Goal: Connect with others: Connect with others

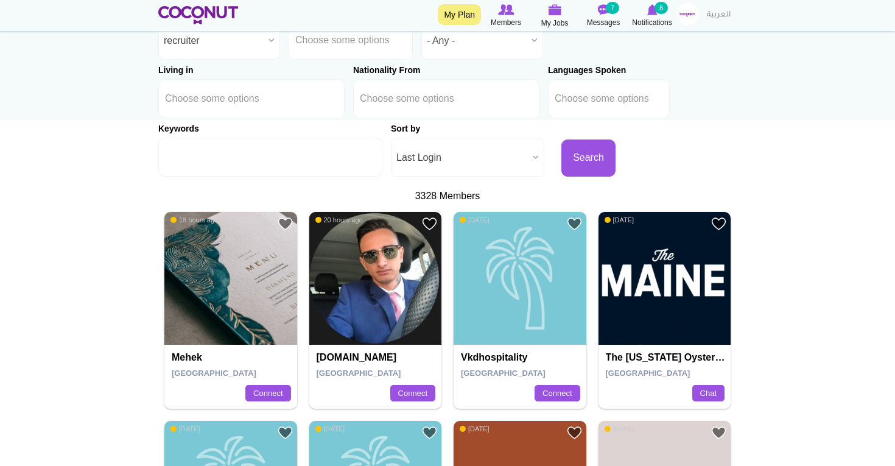
scroll to position [125, 0]
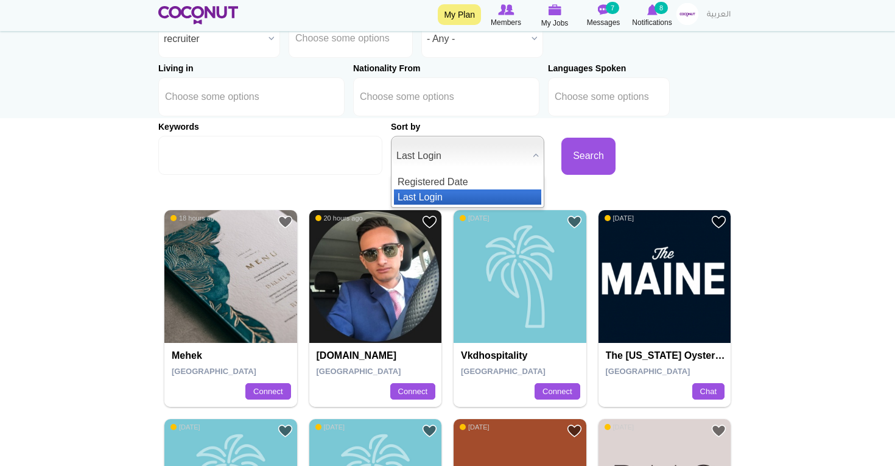
click at [528, 155] on b at bounding box center [536, 155] width 16 height 38
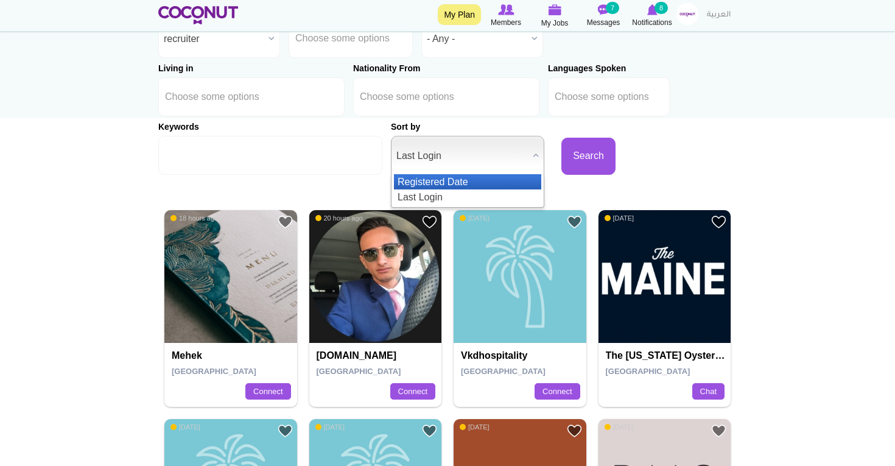
click at [472, 181] on li "Registered Date" at bounding box center [467, 181] width 147 height 15
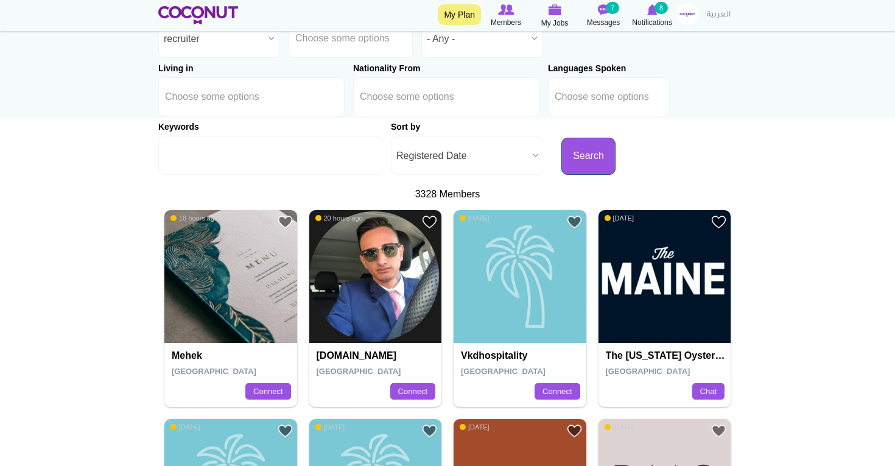
click at [562, 163] on button "Search" at bounding box center [589, 156] width 54 height 37
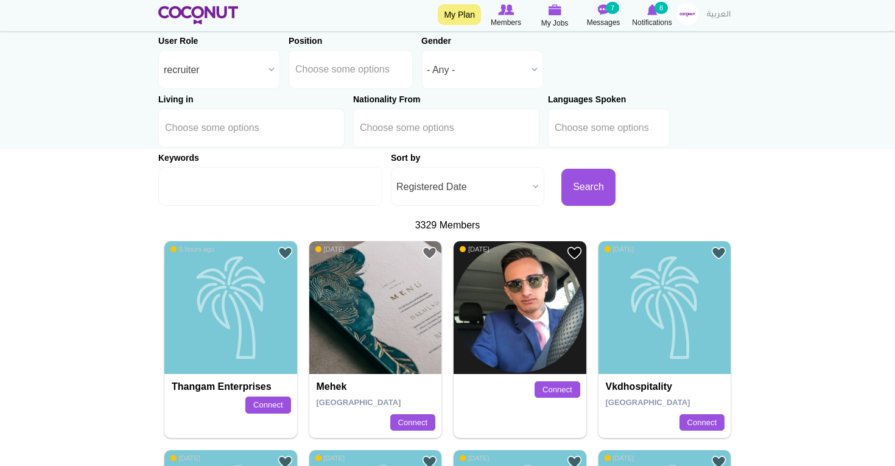
scroll to position [97, 0]
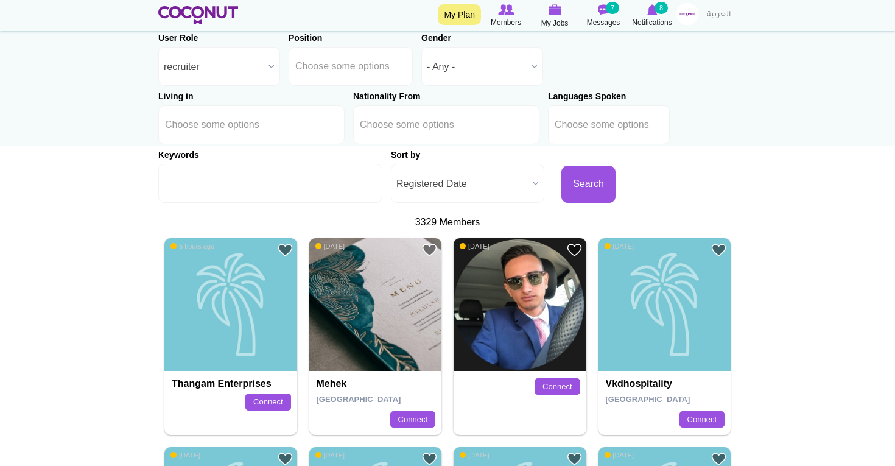
click at [325, 383] on h4 "Mehek" at bounding box center [377, 383] width 121 height 11
click at [348, 394] on h5 "[GEOGRAPHIC_DATA]" at bounding box center [377, 400] width 121 height 13
click at [348, 356] on img at bounding box center [375, 304] width 133 height 133
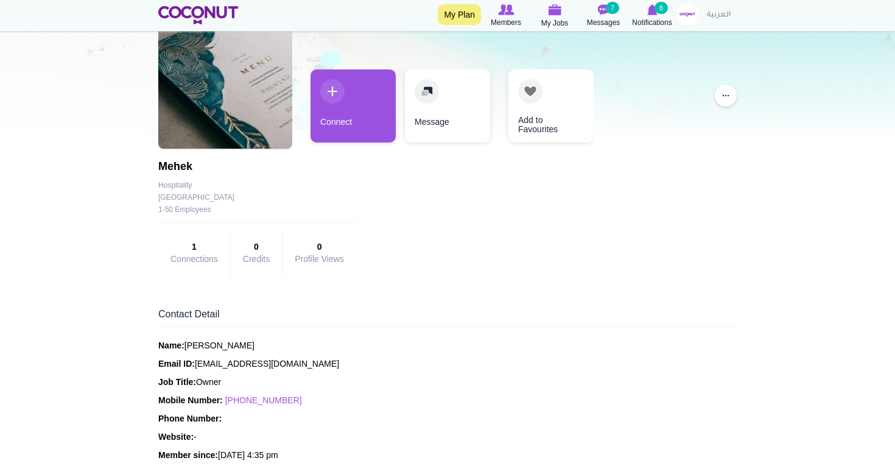
scroll to position [55, 0]
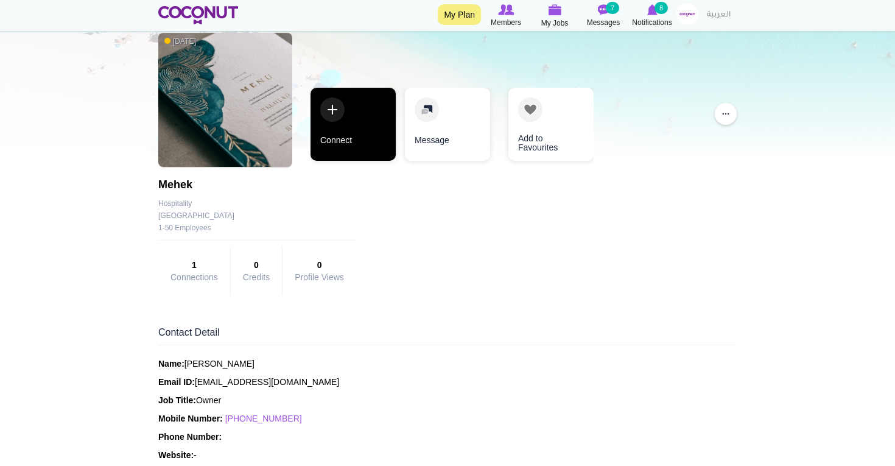
click at [333, 105] on link "Connect" at bounding box center [353, 124] width 85 height 73
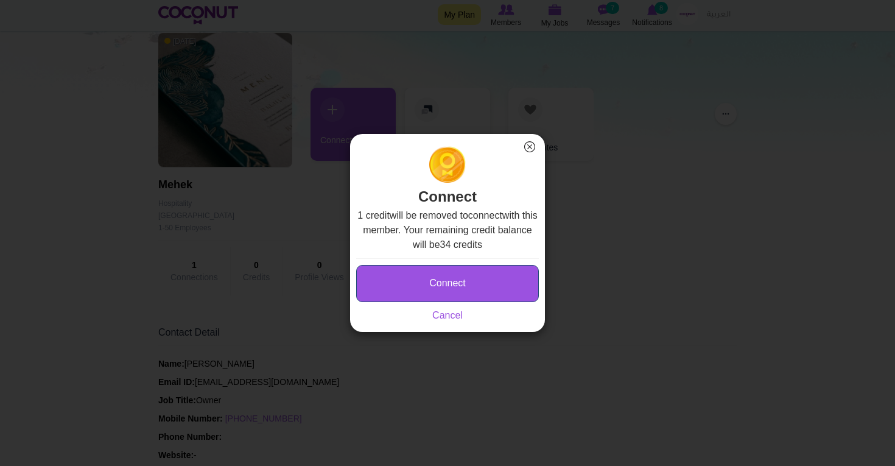
click at [445, 280] on button "Connect" at bounding box center [447, 283] width 183 height 37
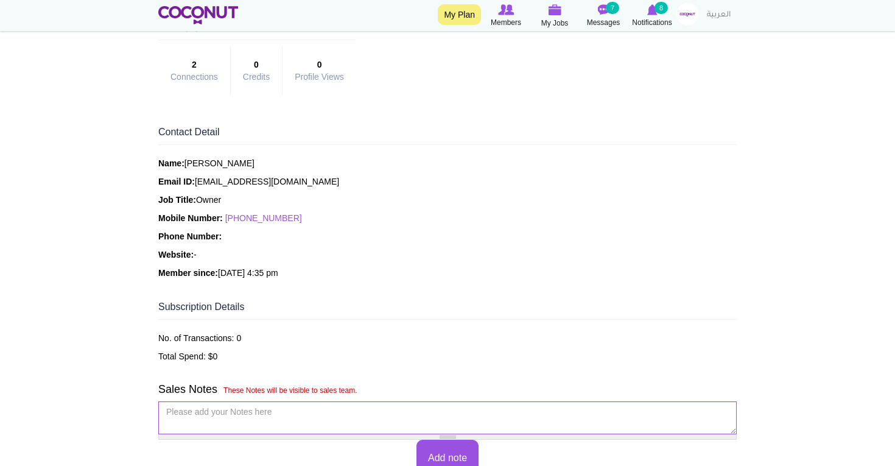
scroll to position [291, 0]
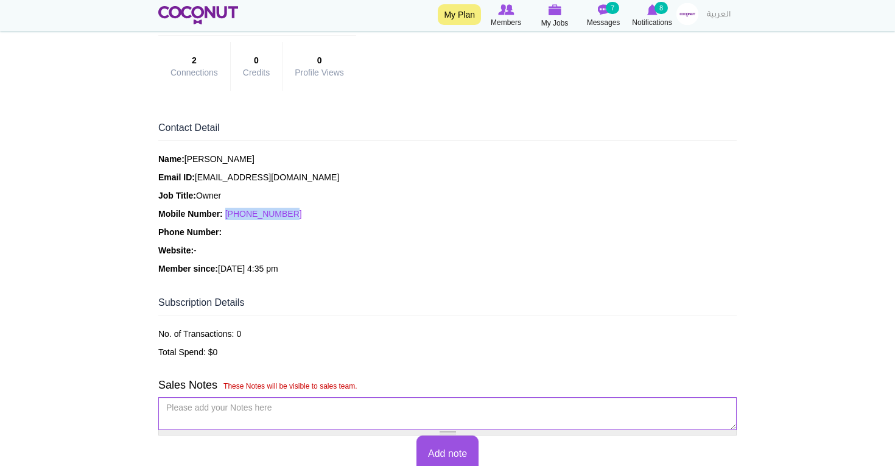
drag, startPoint x: 294, startPoint y: 211, endPoint x: 229, endPoint y: 210, distance: 64.6
click at [229, 210] on p "Mobile Number: [PHONE_NUMBER]" at bounding box center [447, 214] width 579 height 12
copy link "[PHONE_NUMBER]"
drag, startPoint x: 212, startPoint y: 160, endPoint x: 189, endPoint y: 160, distance: 23.1
click at [189, 160] on p "Name: Mohini Hari" at bounding box center [447, 159] width 579 height 12
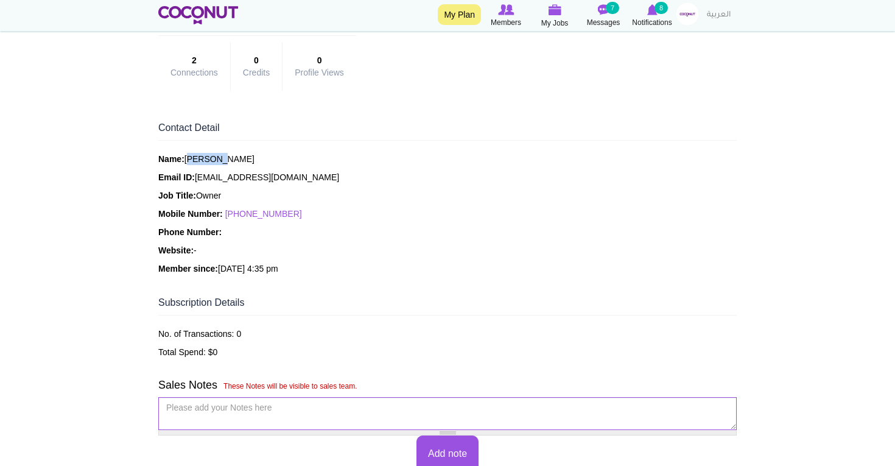
drag, startPoint x: 215, startPoint y: 160, endPoint x: 188, endPoint y: 159, distance: 27.4
click at [188, 159] on p "Name: Mohini Hari" at bounding box center [447, 159] width 579 height 12
copy p "Mohini"
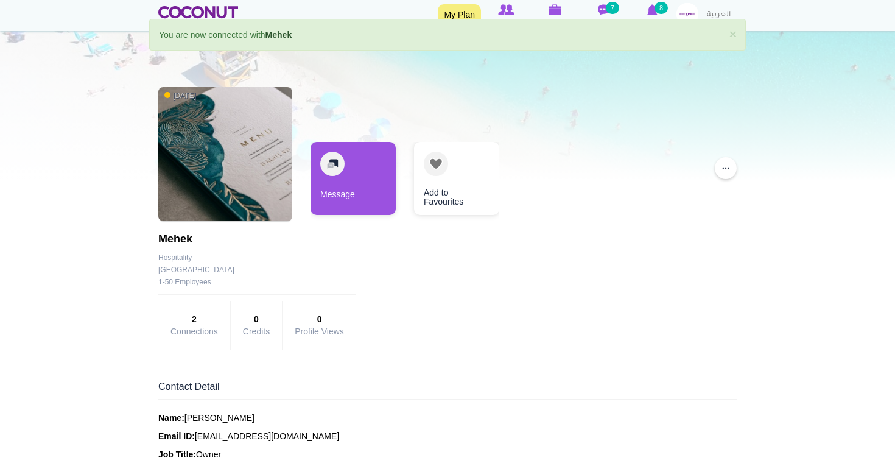
scroll to position [32, 0]
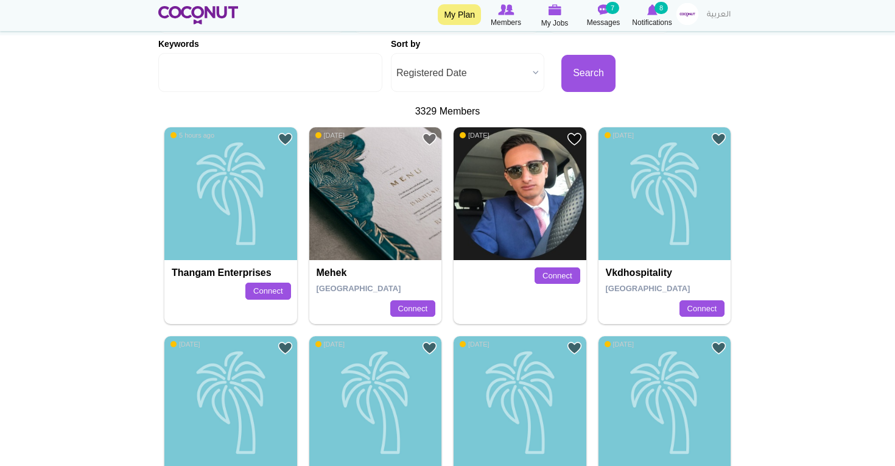
scroll to position [211, 0]
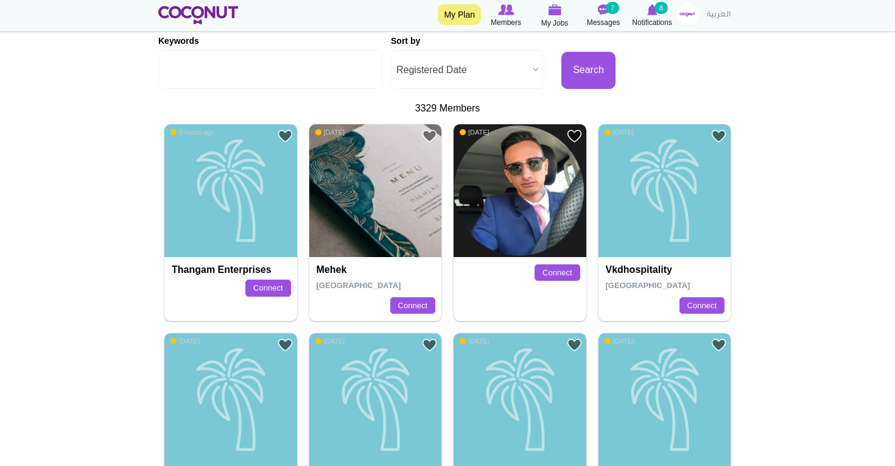
click at [637, 274] on h4 "vkdhospitality" at bounding box center [666, 269] width 121 height 11
click at [635, 238] on div "vkdhospitality" at bounding box center [665, 190] width 133 height 133
click at [243, 245] on div "Thangam Enterprises" at bounding box center [230, 190] width 133 height 133
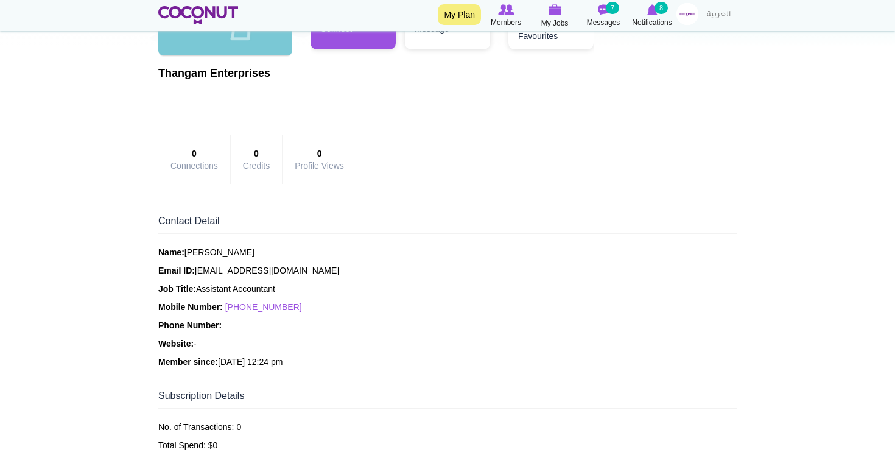
scroll to position [189, 0]
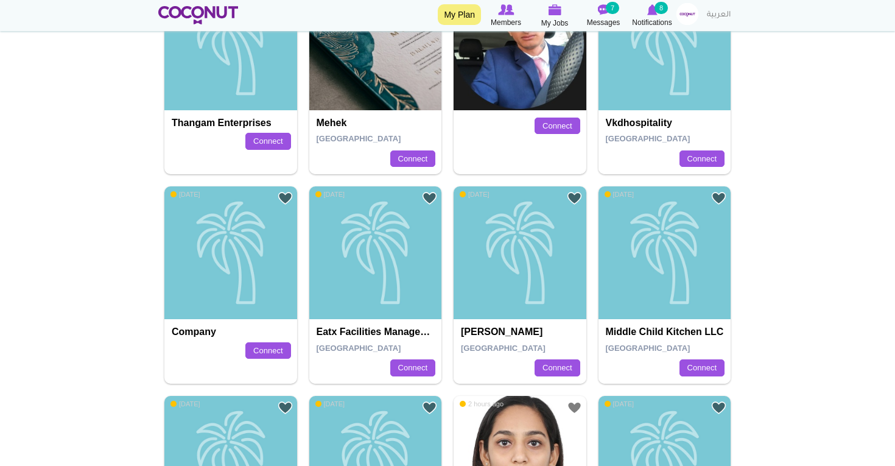
scroll to position [367, 0]
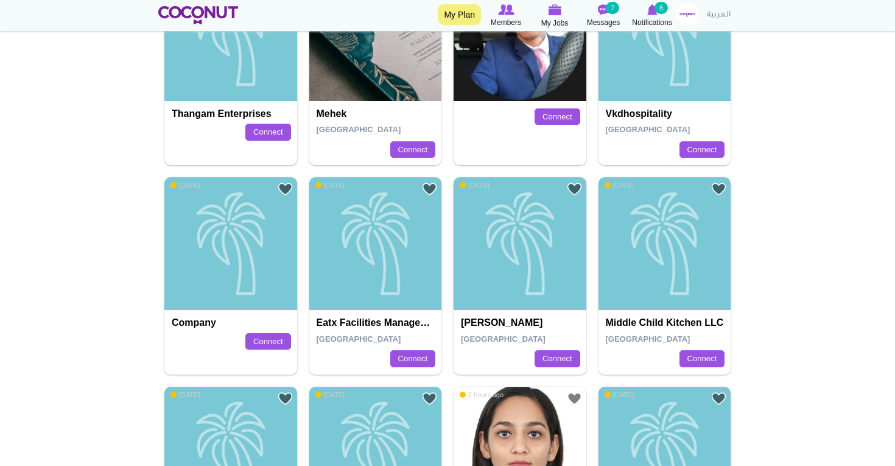
click at [635, 95] on div "vkdhospitality" at bounding box center [665, 34] width 133 height 133
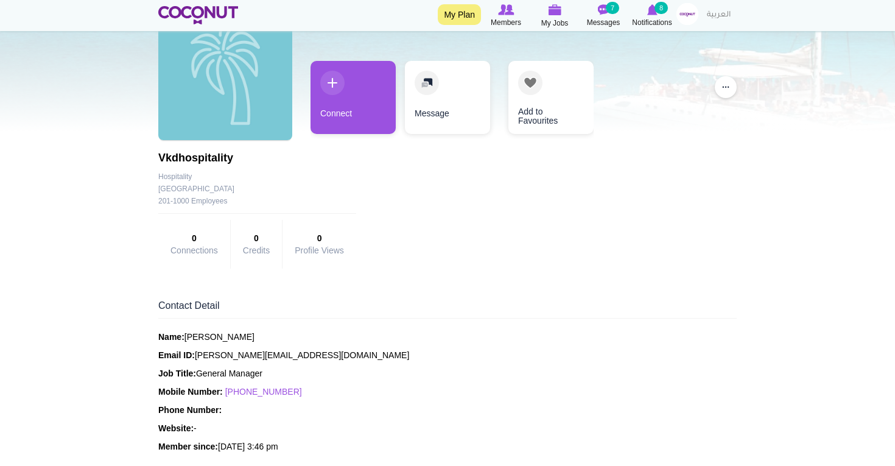
scroll to position [95, 0]
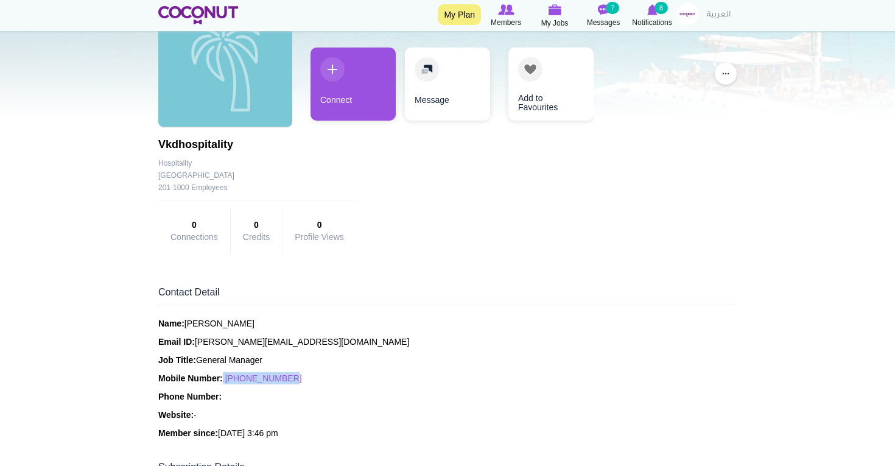
drag, startPoint x: 292, startPoint y: 376, endPoint x: 226, endPoint y: 375, distance: 66.4
click at [226, 375] on p "Mobile Number: [PHONE_NUMBER]" at bounding box center [447, 378] width 579 height 12
copy p "[PHONE_NUMBER]"
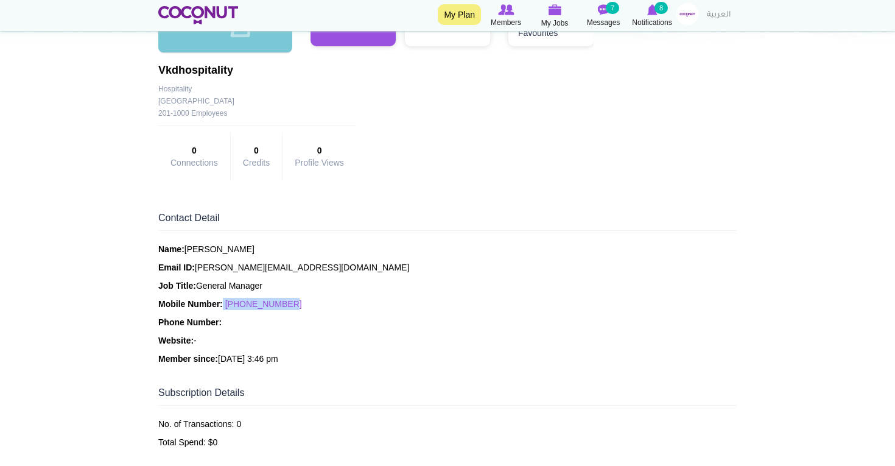
scroll to position [170, 0]
drag, startPoint x: 303, startPoint y: 264, endPoint x: 198, endPoint y: 261, distance: 105.4
click at [198, 261] on p "Email ID: alex@honeycombhifi.com" at bounding box center [447, 267] width 579 height 12
copy p "alex@honeycombhifi.com"
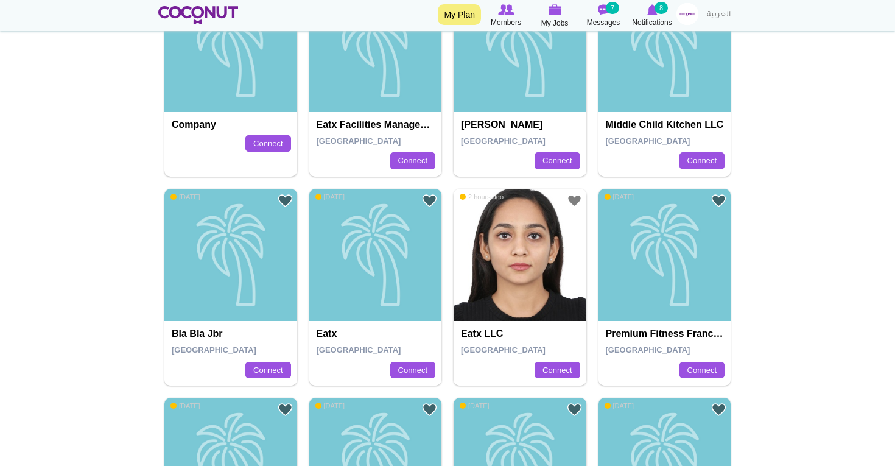
scroll to position [567, 0]
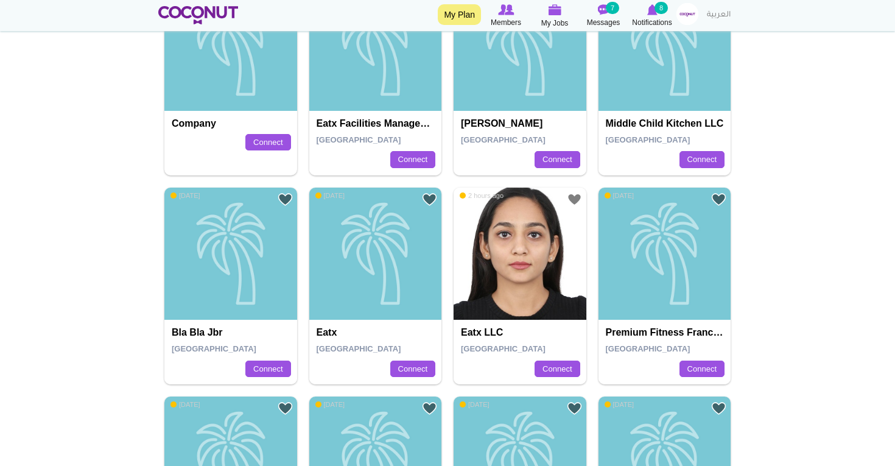
click at [208, 329] on h4 "bla bla jbr" at bounding box center [232, 332] width 121 height 11
click at [217, 297] on div "bla bla jbr" at bounding box center [230, 254] width 133 height 133
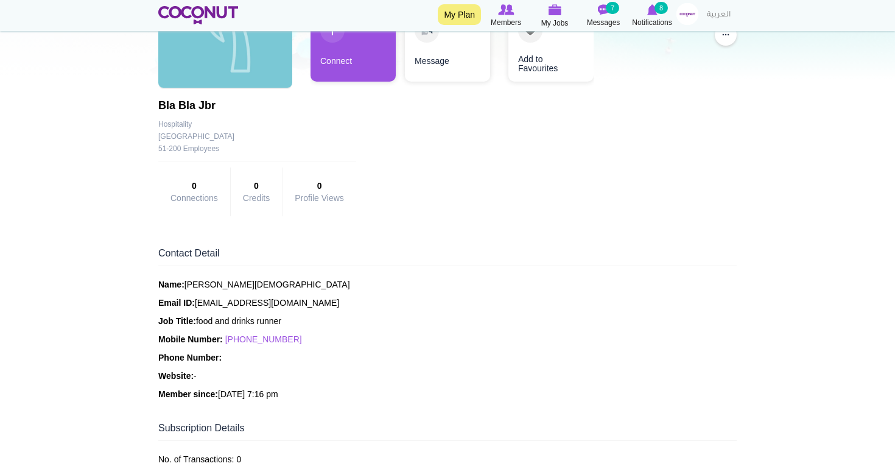
scroll to position [139, 0]
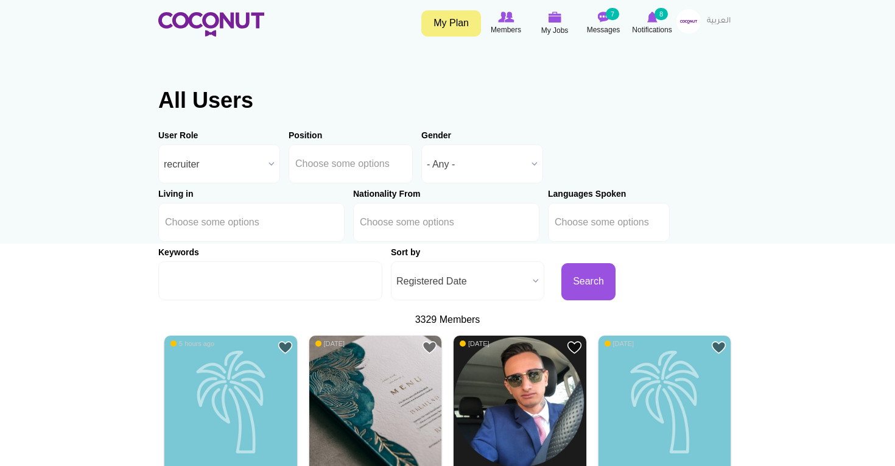
click at [436, 287] on span "Registered Date" at bounding box center [463, 281] width 132 height 39
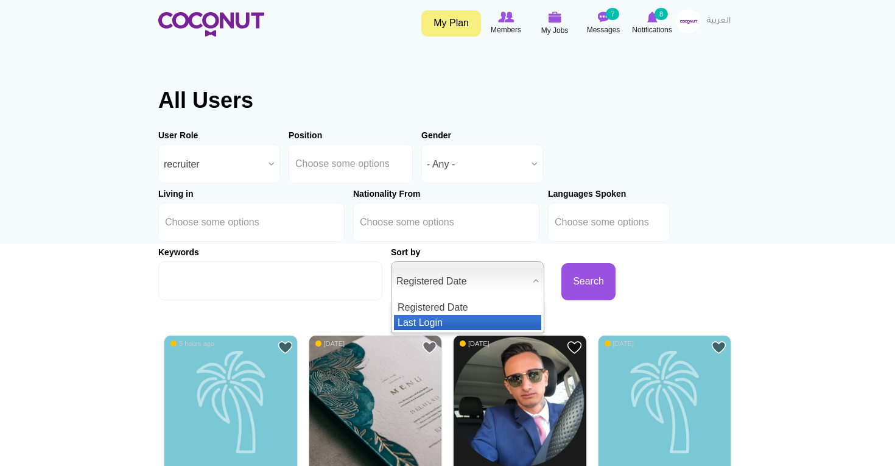
click at [426, 321] on li "Last Login" at bounding box center [467, 322] width 147 height 15
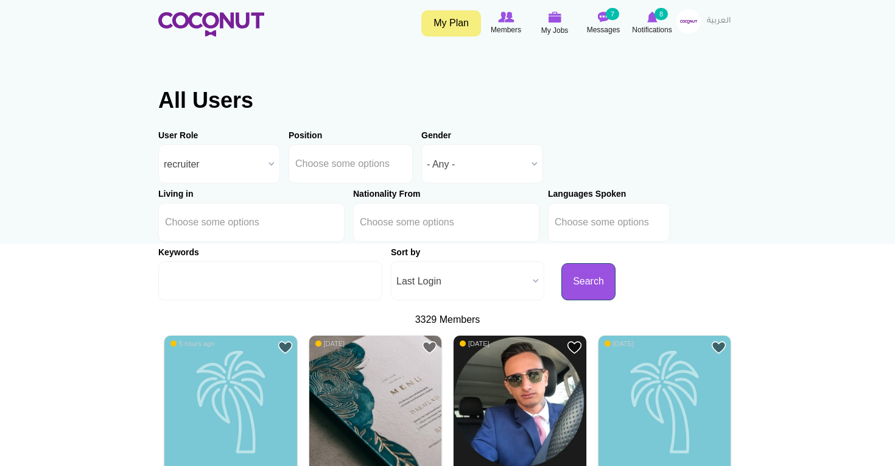
click at [562, 275] on button "Search" at bounding box center [589, 281] width 54 height 37
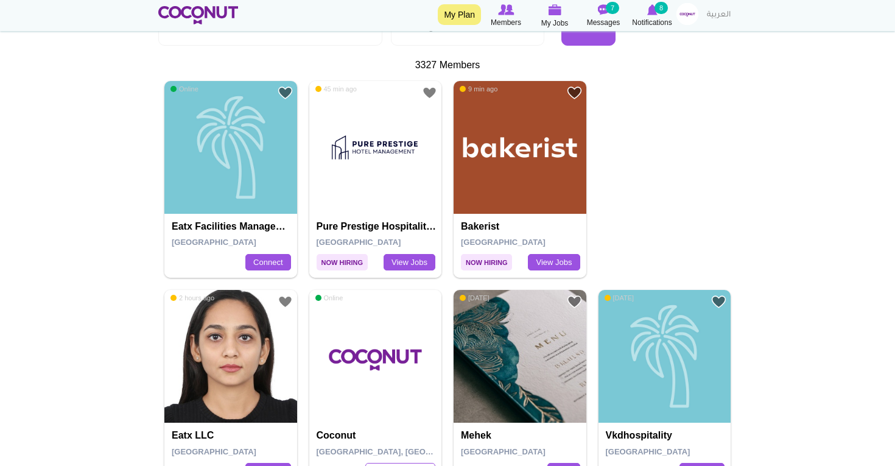
scroll to position [256, 0]
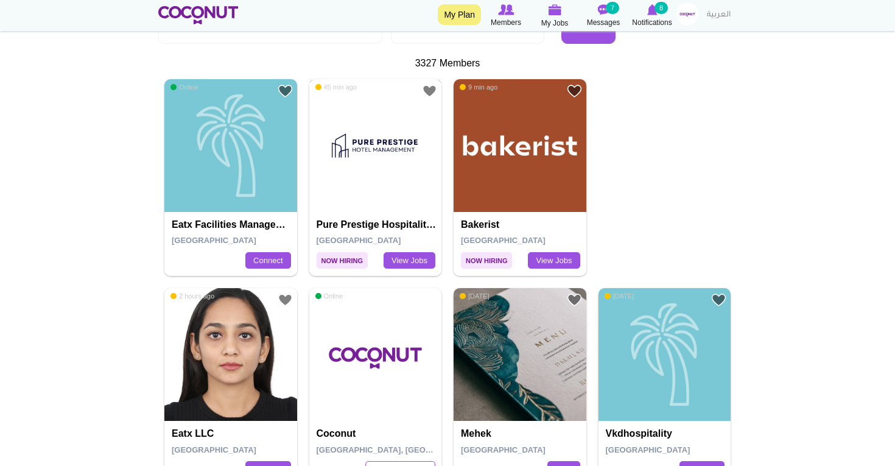
click at [392, 176] on img at bounding box center [375, 145] width 133 height 133
click at [477, 182] on img at bounding box center [520, 145] width 133 height 133
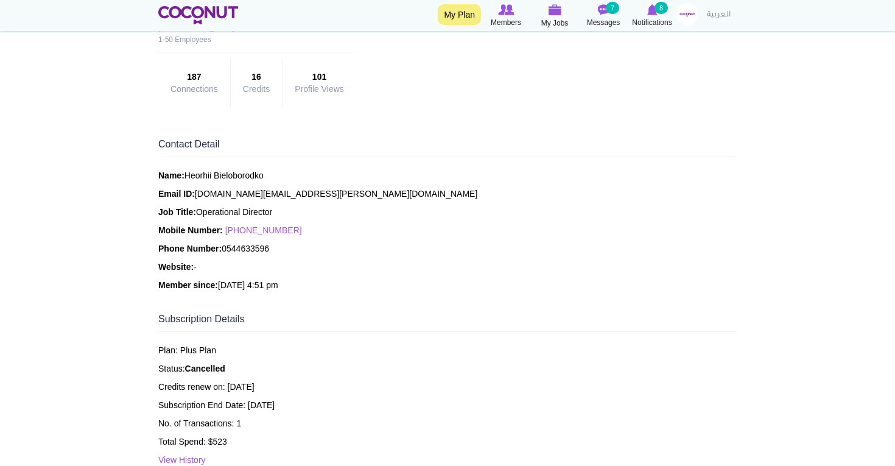
scroll to position [238, 0]
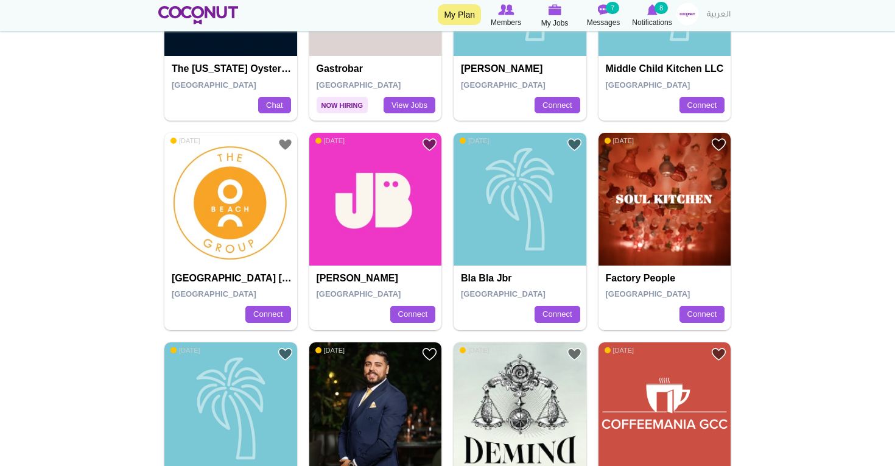
scroll to position [815, 0]
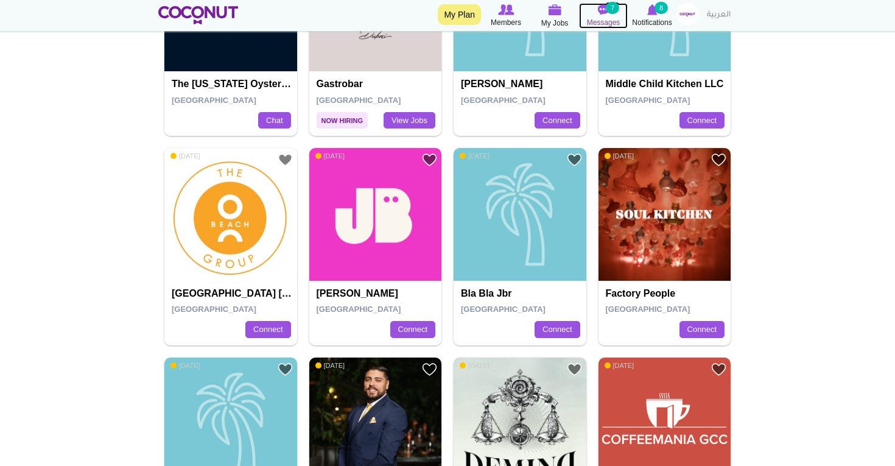
click at [609, 15] on img at bounding box center [604, 9] width 12 height 11
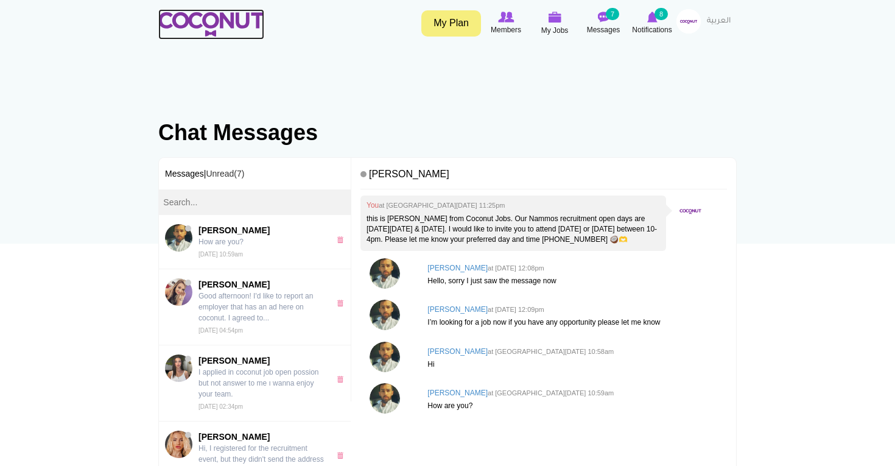
click at [191, 33] on img at bounding box center [211, 24] width 106 height 24
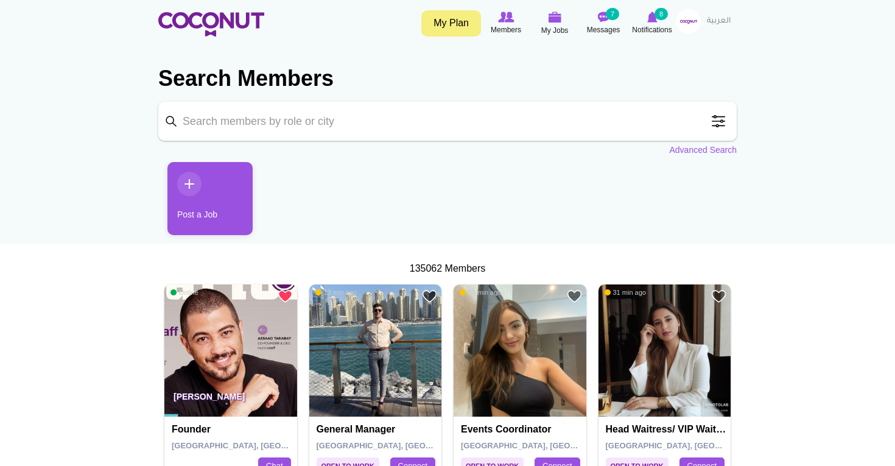
click at [688, 16] on img at bounding box center [689, 21] width 24 height 24
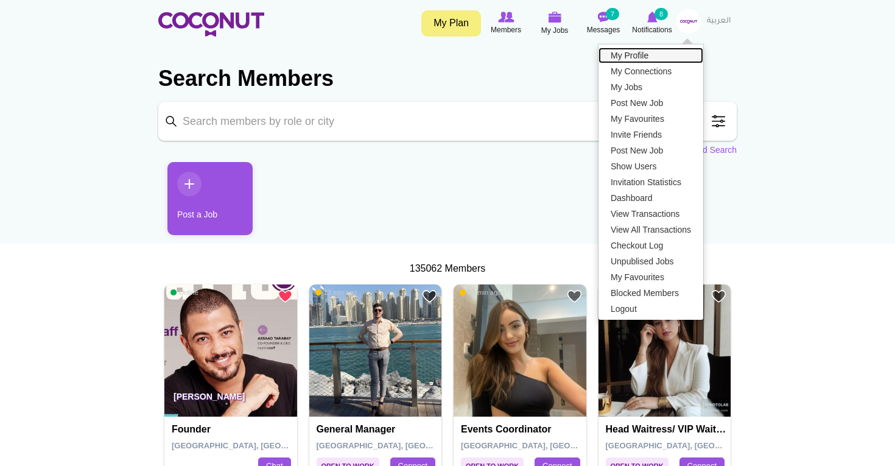
click at [652, 56] on link "My Profile" at bounding box center [651, 56] width 105 height 16
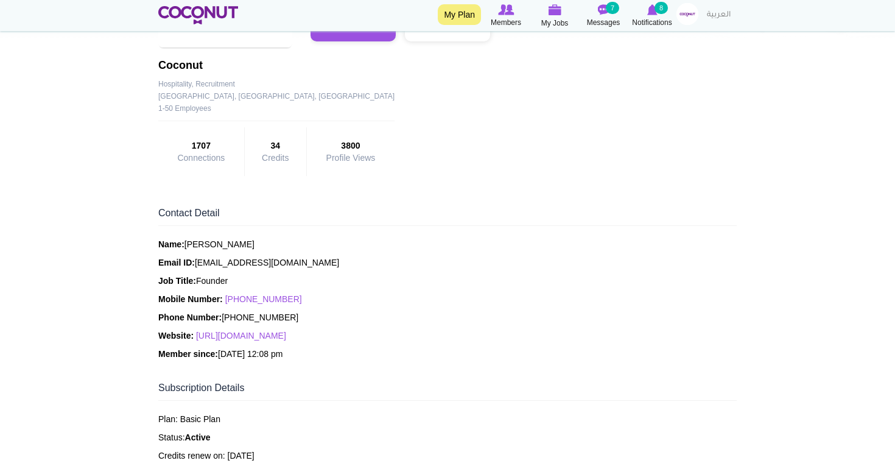
scroll to position [164, 0]
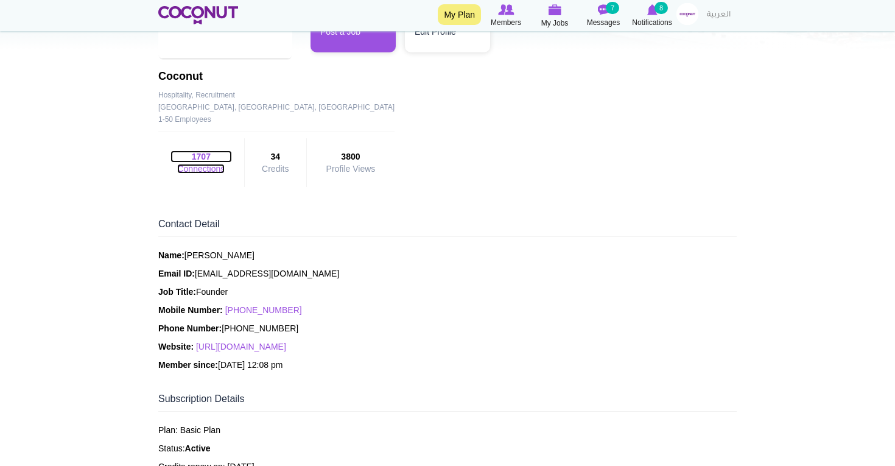
click at [199, 160] on strong "1707" at bounding box center [202, 156] width 62 height 12
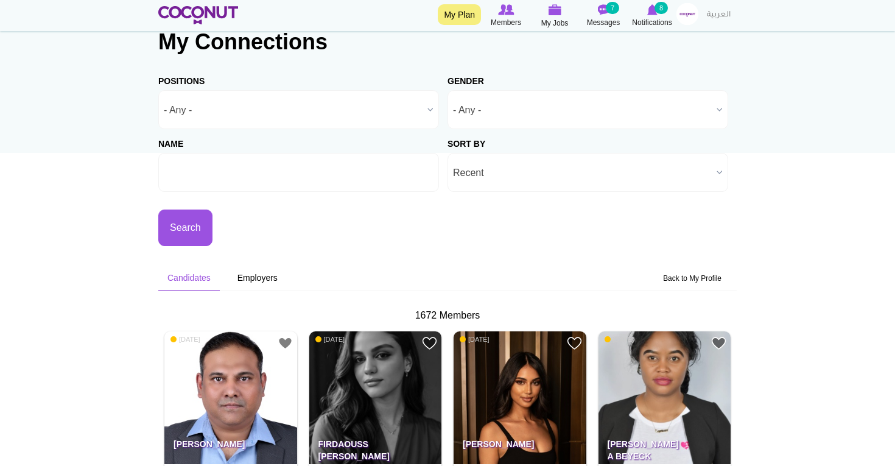
scroll to position [86, 0]
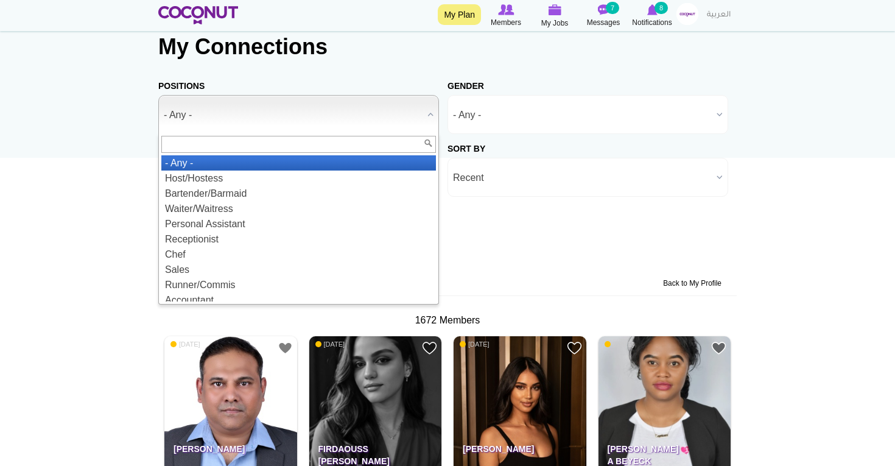
click at [286, 114] on span "- Any -" at bounding box center [293, 115] width 259 height 39
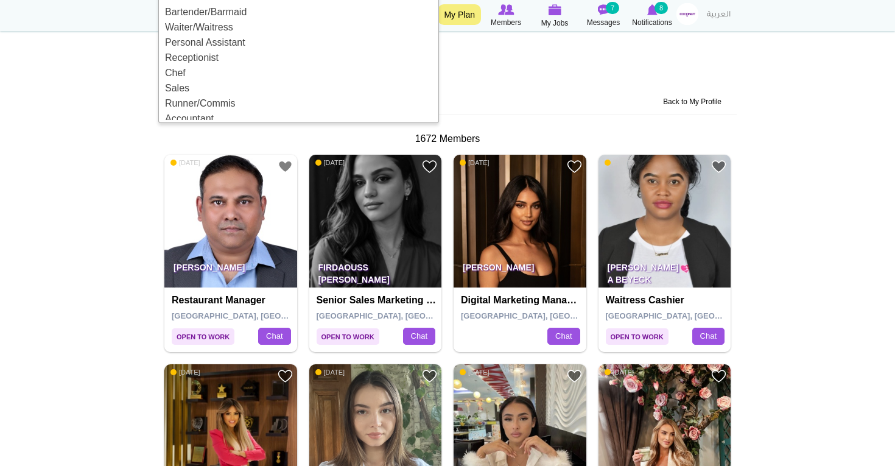
scroll to position [263, 0]
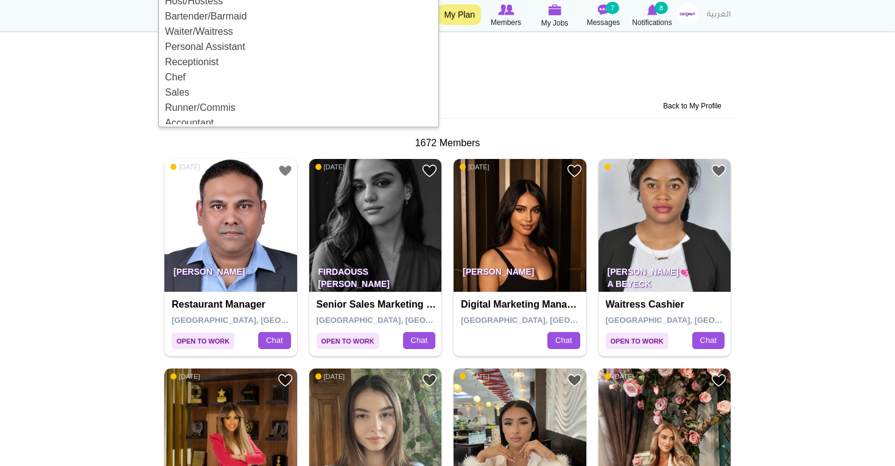
click at [524, 91] on section "Candidates Employers Back to My Profile" at bounding box center [447, 106] width 579 height 44
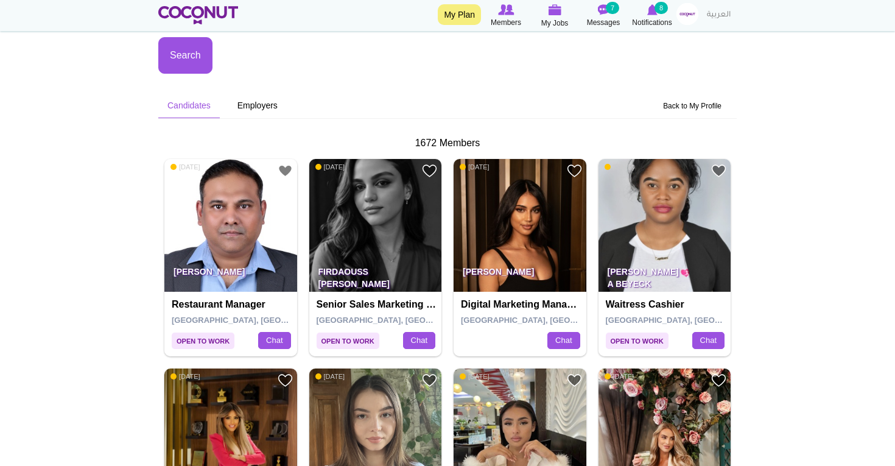
scroll to position [213, 0]
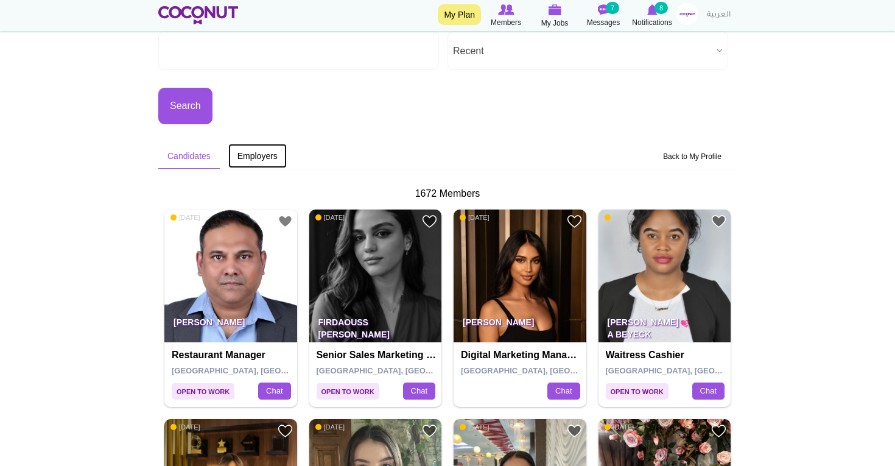
click at [250, 146] on link "Employers" at bounding box center [257, 156] width 58 height 24
click at [250, 155] on link "Employers" at bounding box center [257, 156] width 58 height 24
click at [256, 157] on link "Employers" at bounding box center [257, 156] width 58 height 24
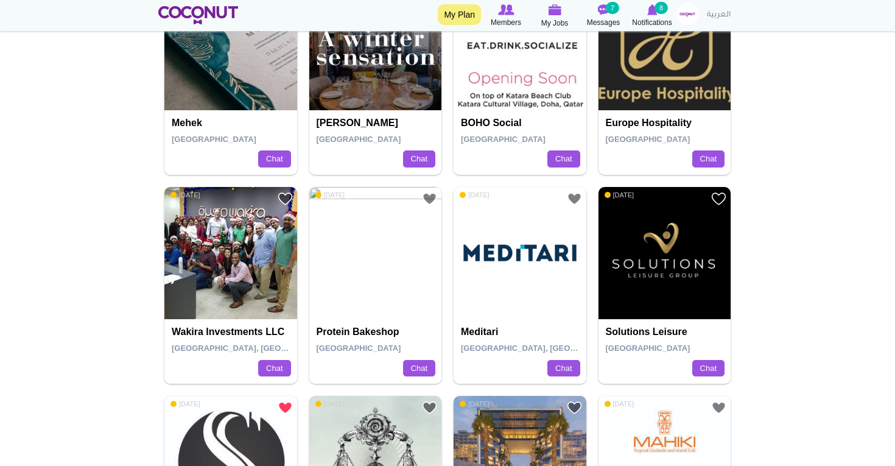
scroll to position [356, 0]
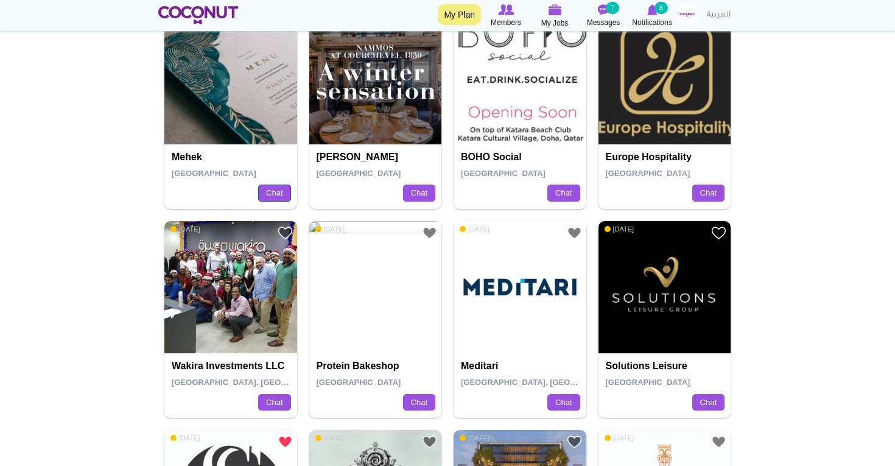
click at [267, 193] on link "Chat" at bounding box center [274, 193] width 32 height 17
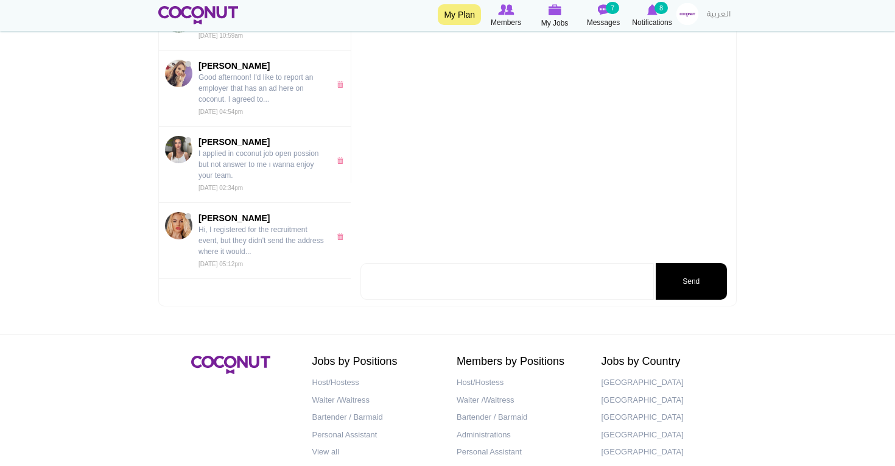
scroll to position [262, 0]
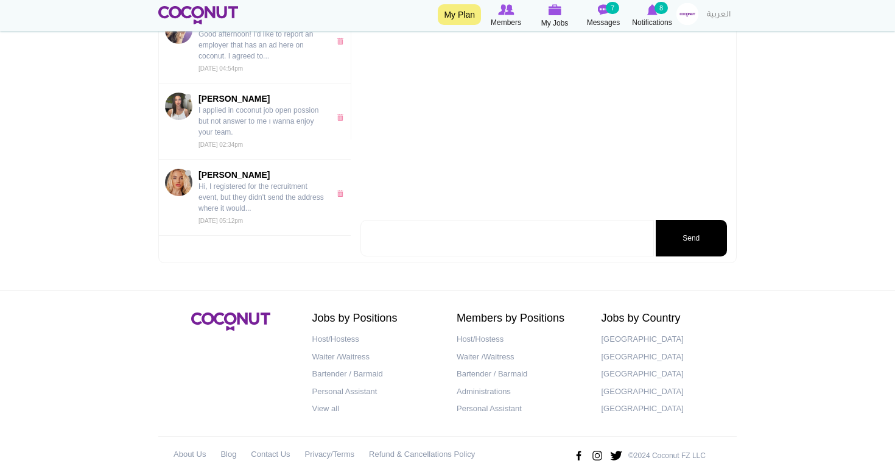
click at [418, 250] on textarea at bounding box center [508, 238] width 294 height 37
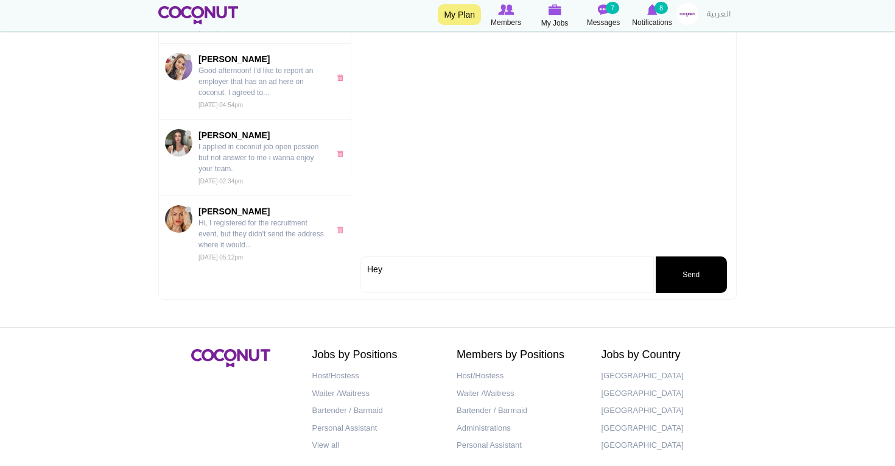
scroll to position [237, 0]
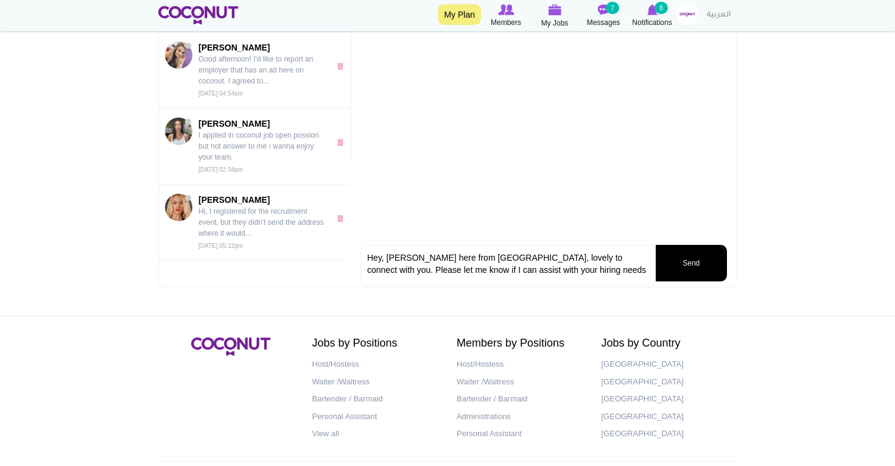
type textarea "Hey, [PERSON_NAME] here from [GEOGRAPHIC_DATA], lovely to connect with you. Ple…"
click at [683, 266] on button "Send" at bounding box center [691, 263] width 71 height 37
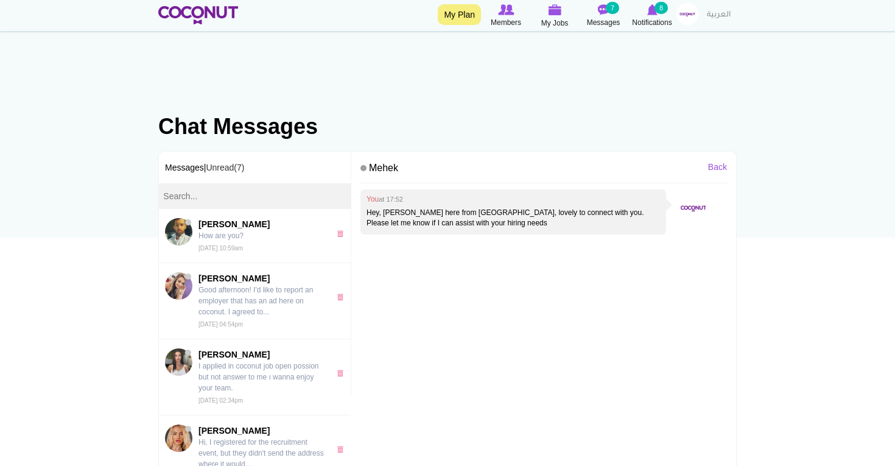
scroll to position [0, 0]
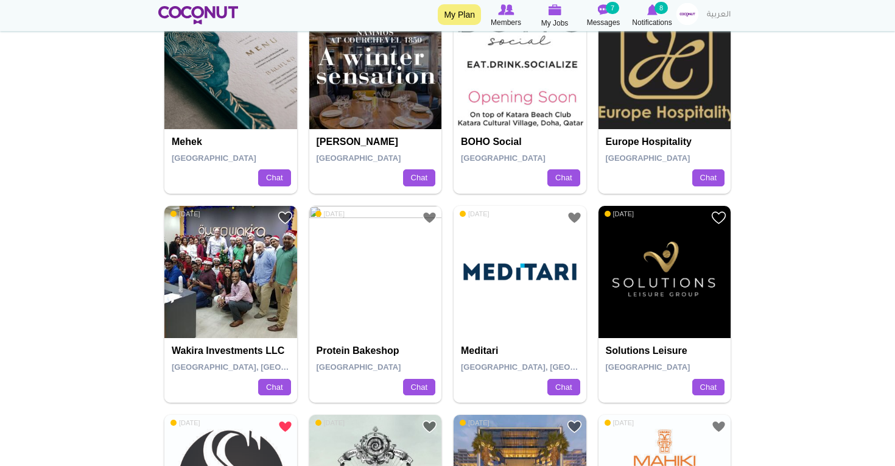
scroll to position [170, 0]
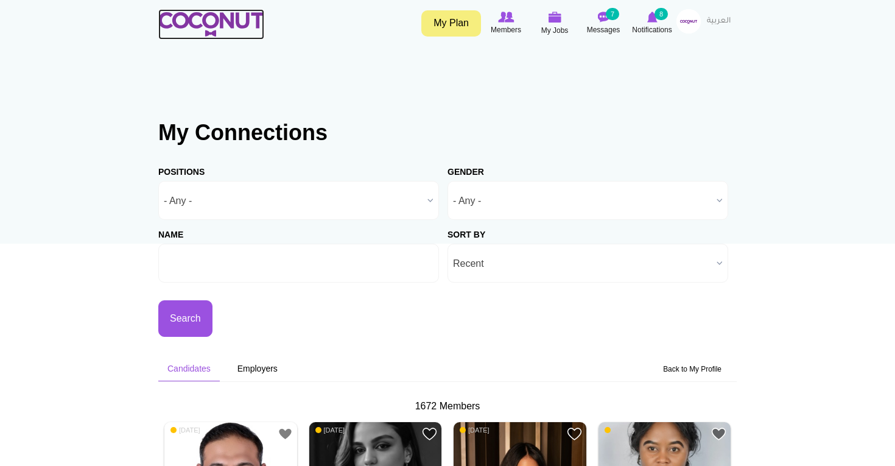
click at [199, 16] on img at bounding box center [211, 24] width 106 height 24
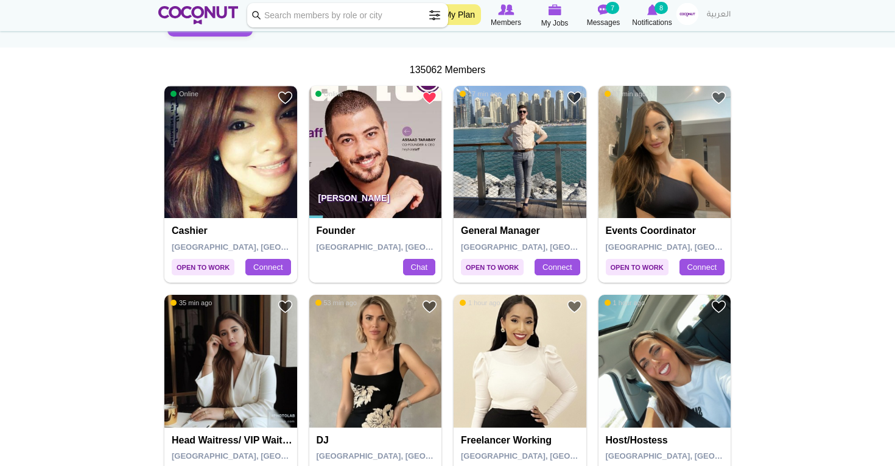
scroll to position [197, 0]
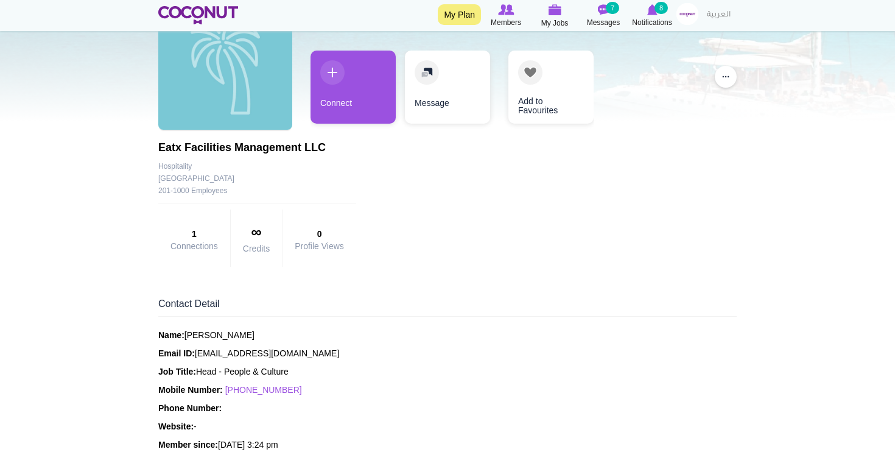
scroll to position [85, 0]
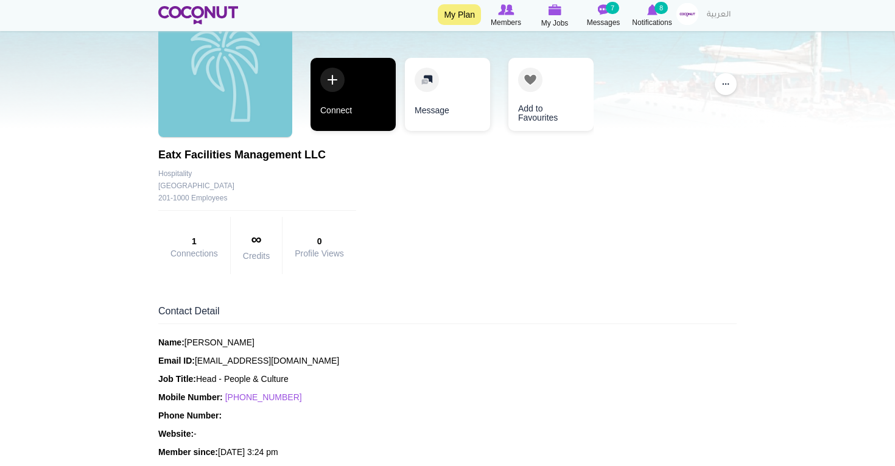
click at [347, 89] on link "Connect" at bounding box center [353, 94] width 85 height 73
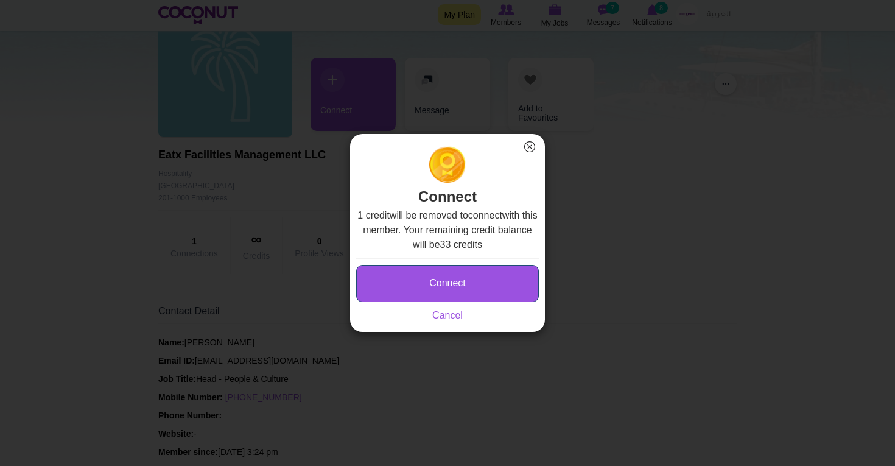
click at [412, 284] on button "Connect" at bounding box center [447, 283] width 183 height 37
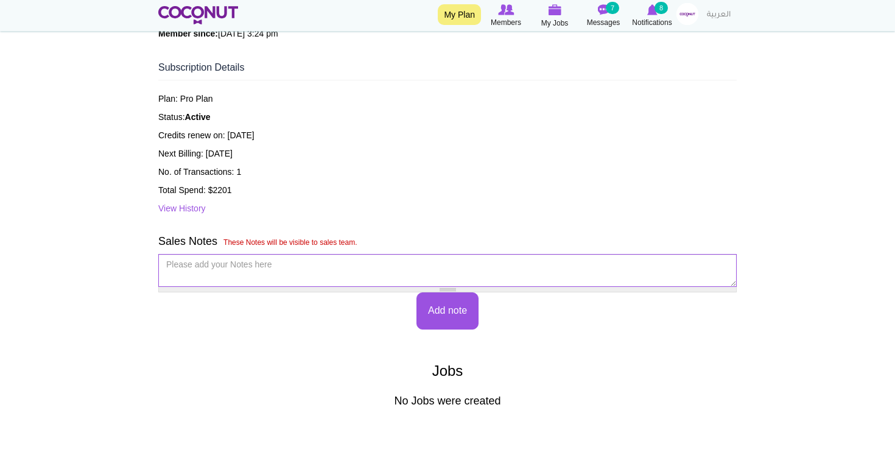
scroll to position [538, 0]
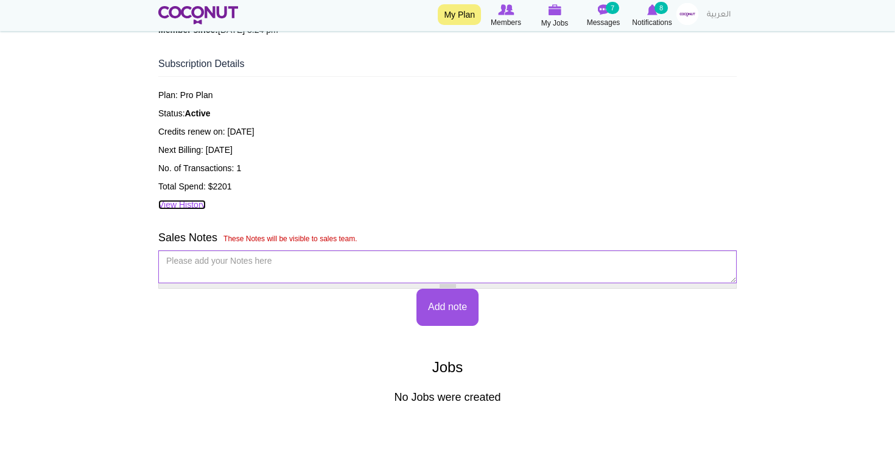
click at [205, 203] on link "View History" at bounding box center [182, 205] width 48 height 10
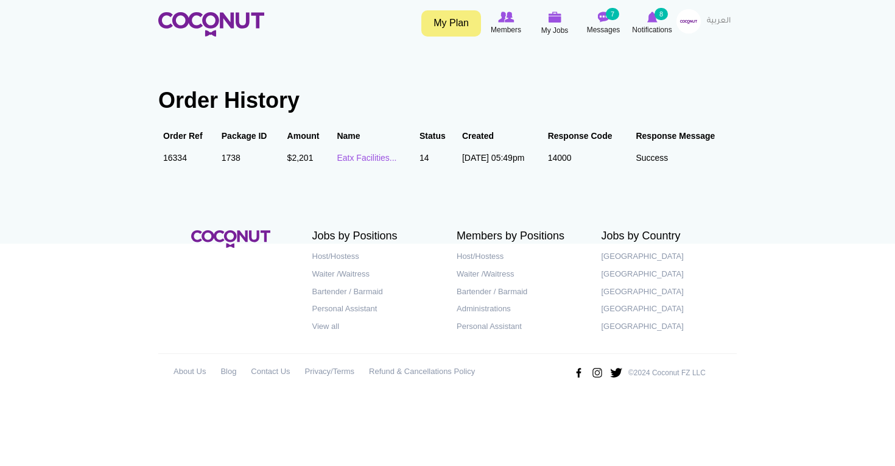
click at [683, 18] on img at bounding box center [689, 21] width 24 height 24
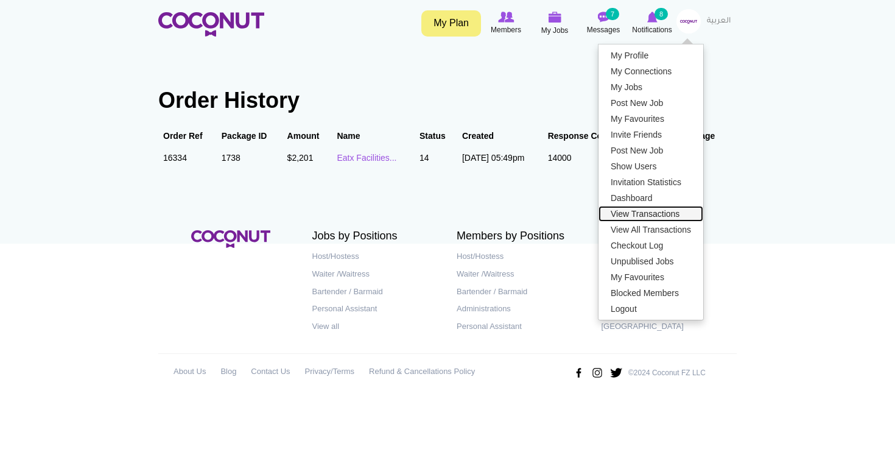
click at [638, 214] on link "View Transactions" at bounding box center [651, 214] width 105 height 16
